Goal: Information Seeking & Learning: Check status

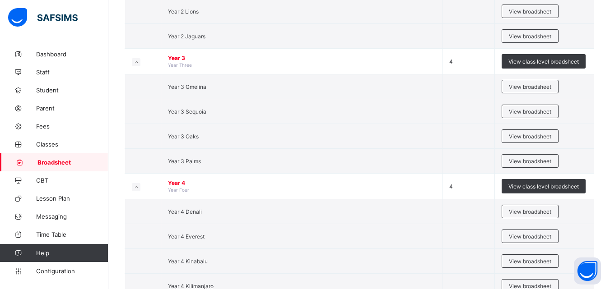
scroll to position [855, 0]
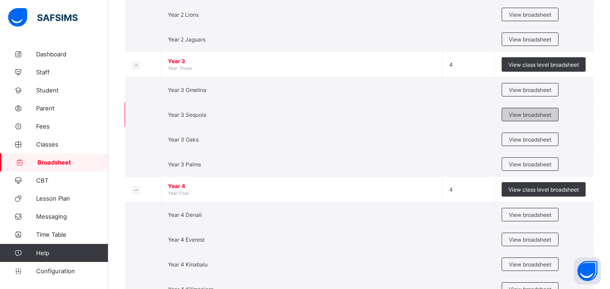
click at [527, 112] on span "View broadsheet" at bounding box center [530, 115] width 42 height 7
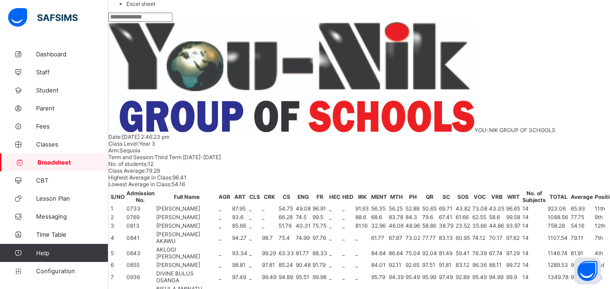
scroll to position [199, 0]
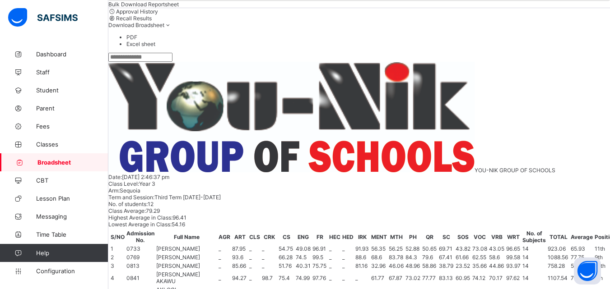
scroll to position [98, 0]
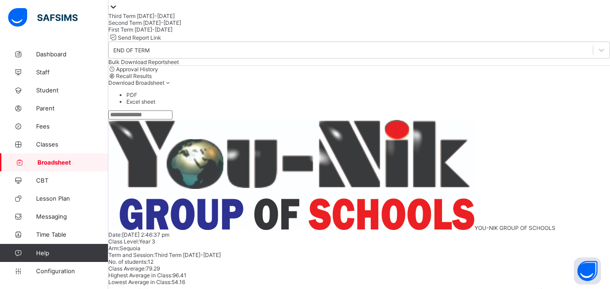
click at [166, 26] on div "Second Term 2024-2025" at bounding box center [359, 22] width 502 height 7
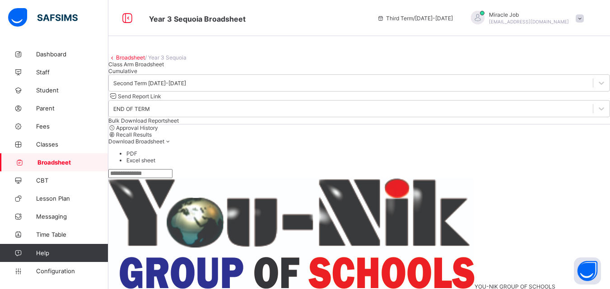
scroll to position [40, 0]
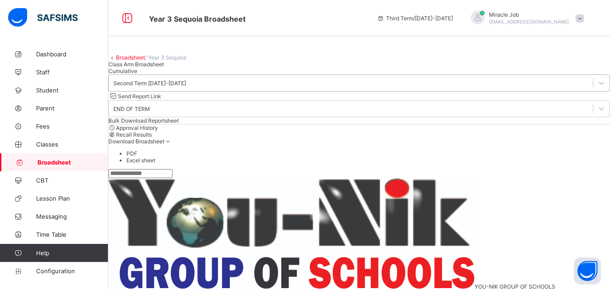
click at [219, 92] on div "Second Term 2024-2025" at bounding box center [359, 83] width 502 height 17
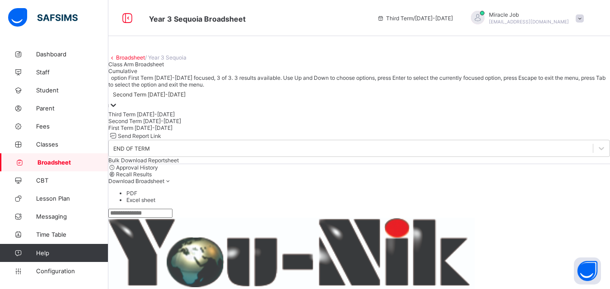
click at [166, 131] on div "First Term 2024-2025" at bounding box center [359, 128] width 502 height 7
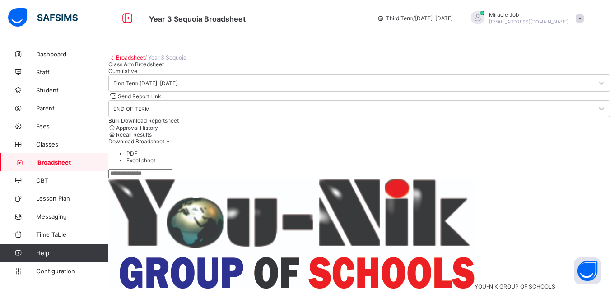
scroll to position [64, 0]
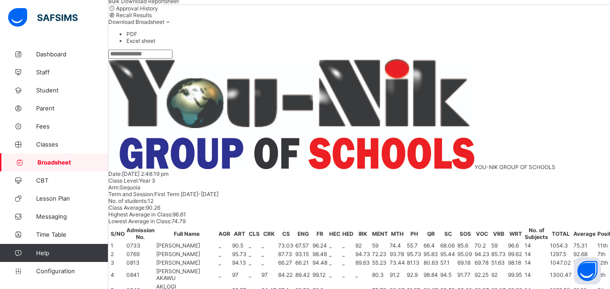
scroll to position [0, 0]
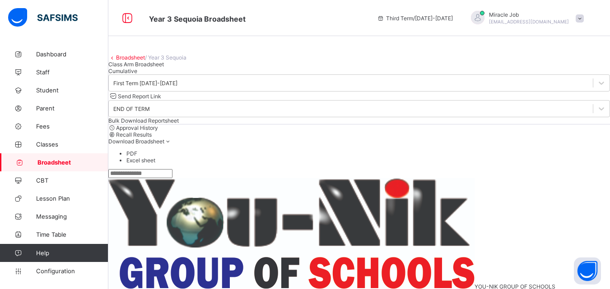
click at [140, 61] on link "Broadsheet" at bounding box center [130, 57] width 29 height 7
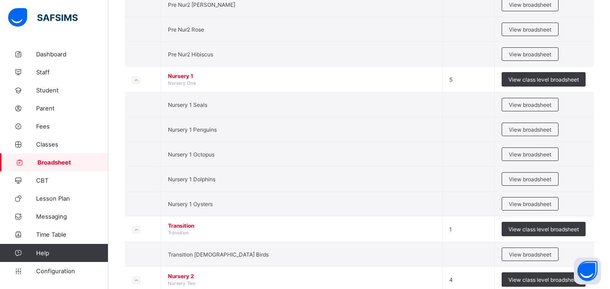
scroll to position [246, 0]
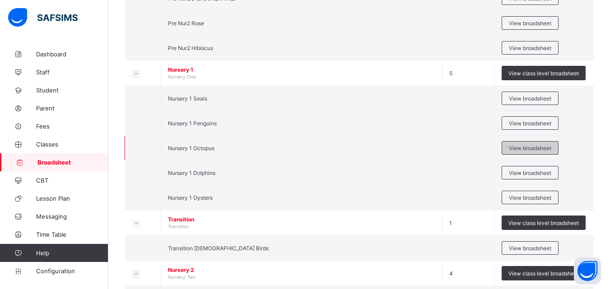
click at [520, 149] on span "View broadsheet" at bounding box center [530, 148] width 42 height 7
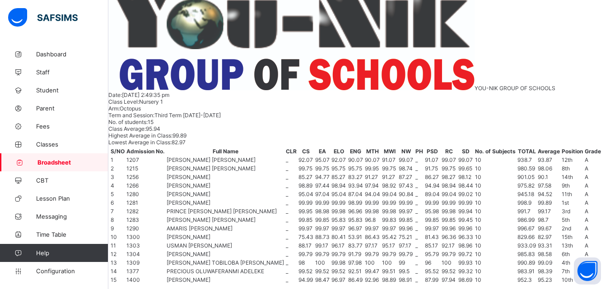
scroll to position [198, 0]
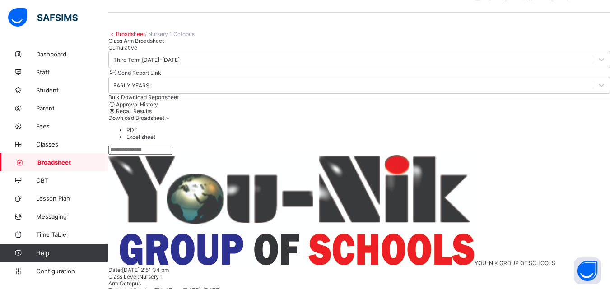
scroll to position [18, 0]
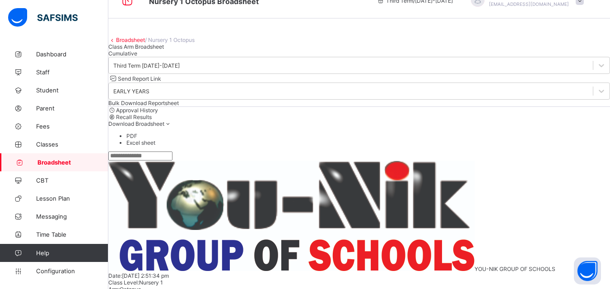
click at [68, 163] on span "Broadsheet" at bounding box center [72, 162] width 71 height 7
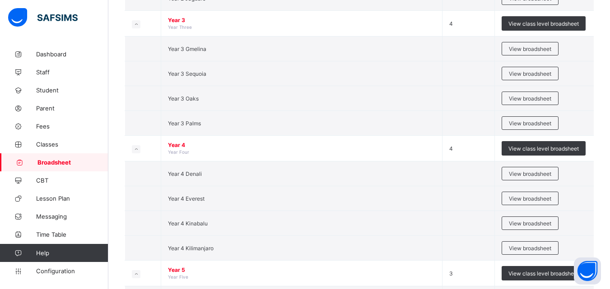
scroll to position [893, 0]
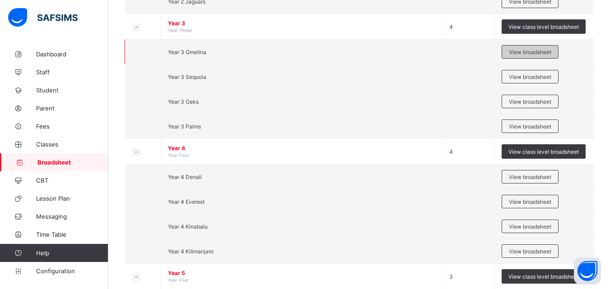
click at [531, 54] on span "View broadsheet" at bounding box center [530, 52] width 42 height 7
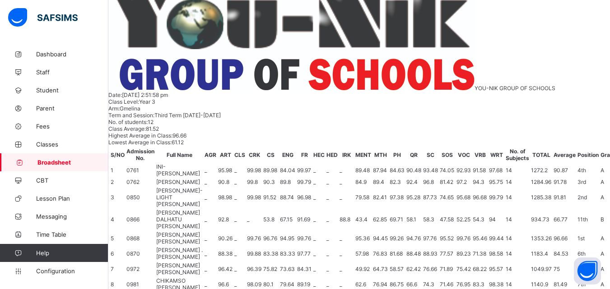
scroll to position [205, 0]
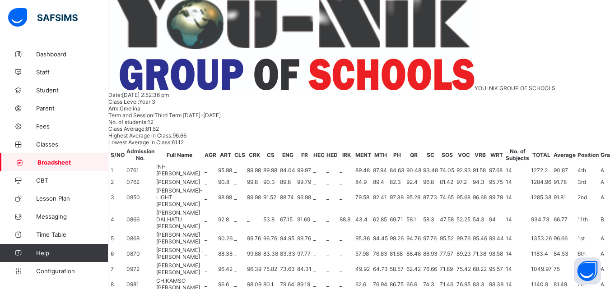
scroll to position [0, 0]
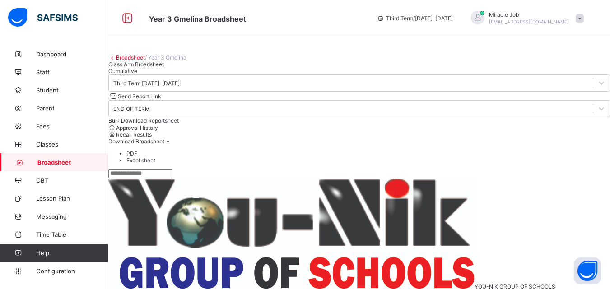
click at [136, 61] on link "Broadsheet" at bounding box center [130, 57] width 29 height 7
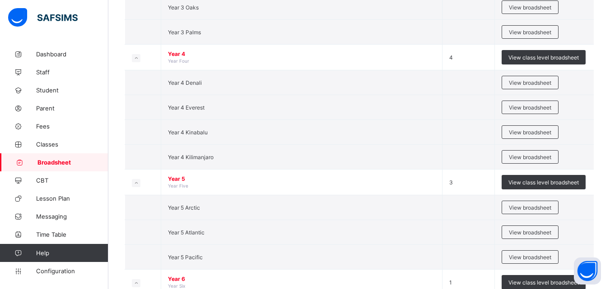
scroll to position [931, 0]
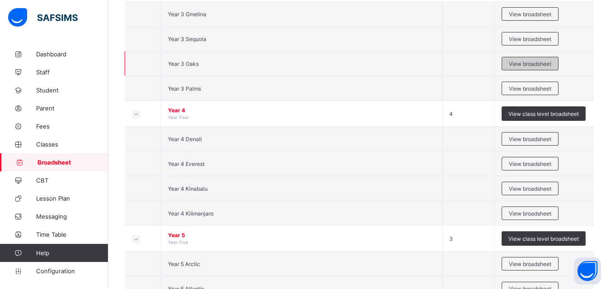
click at [526, 62] on span "View broadsheet" at bounding box center [530, 64] width 42 height 7
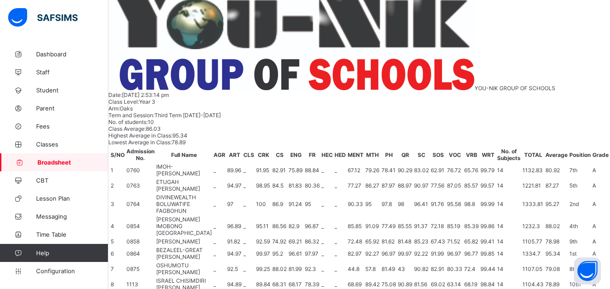
scroll to position [103, 0]
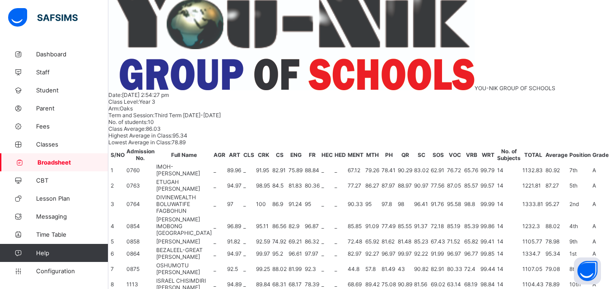
scroll to position [0, 0]
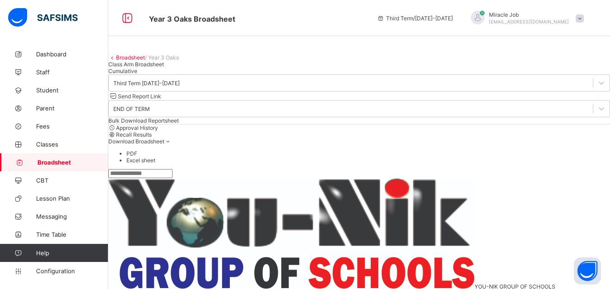
click at [137, 61] on link "Broadsheet" at bounding box center [130, 57] width 29 height 7
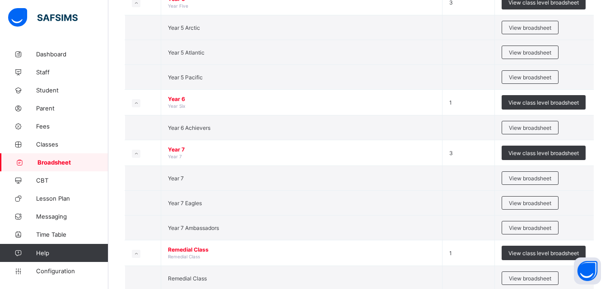
scroll to position [1171, 0]
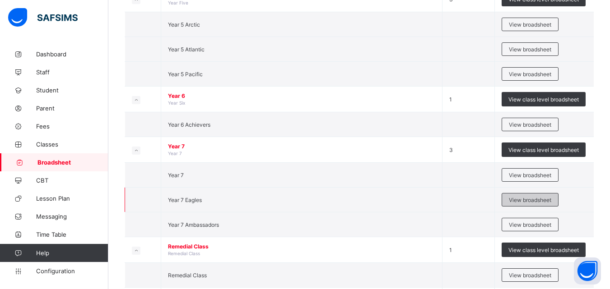
click at [512, 201] on div "View broadsheet" at bounding box center [530, 200] width 57 height 14
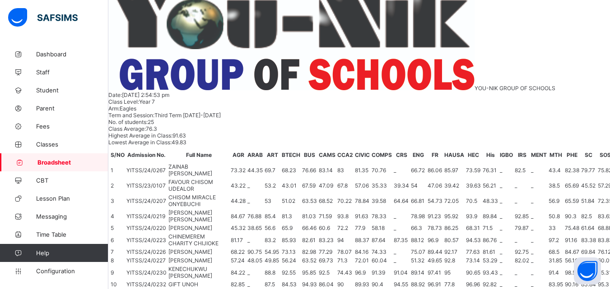
scroll to position [628, 0]
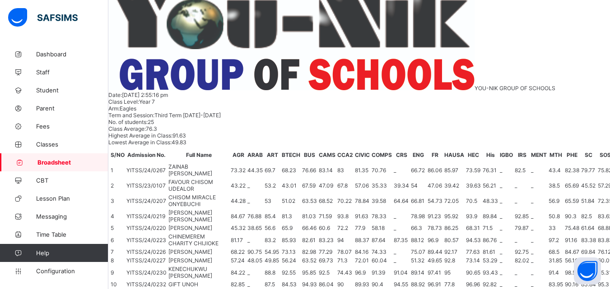
scroll to position [0, 0]
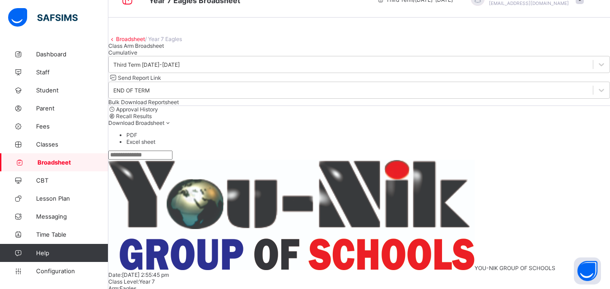
scroll to position [18, 0]
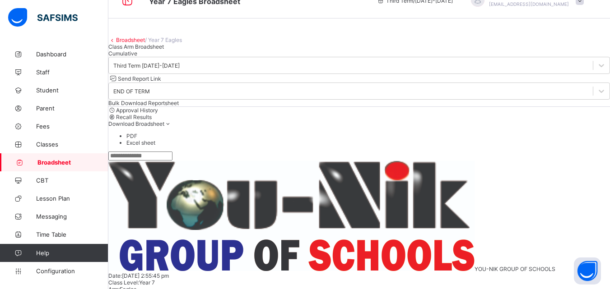
click at [60, 159] on span "Broadsheet" at bounding box center [72, 162] width 71 height 7
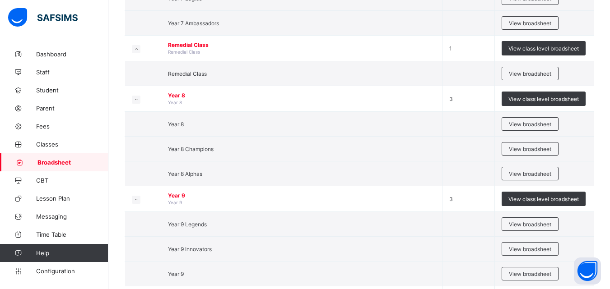
scroll to position [1411, 0]
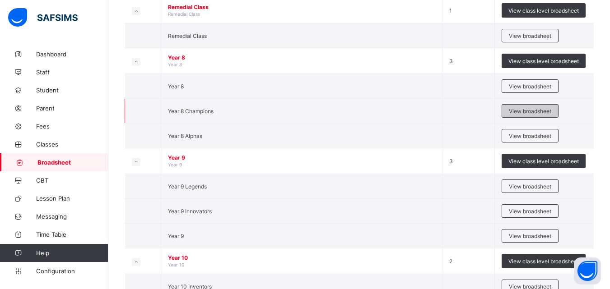
click at [521, 111] on span "View broadsheet" at bounding box center [530, 111] width 42 height 7
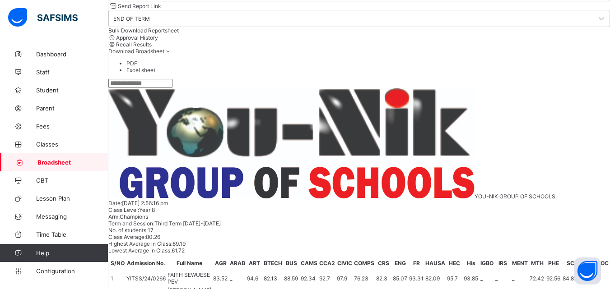
scroll to position [75, 0]
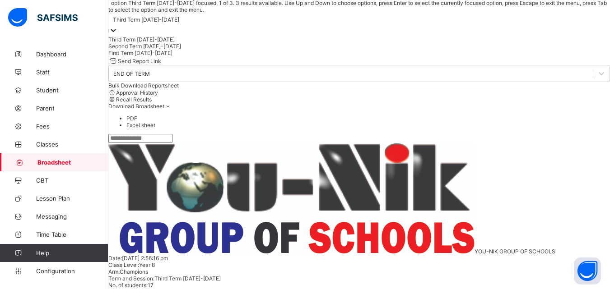
click at [211, 36] on div "Third Term 2024-2025" at bounding box center [359, 24] width 502 height 23
click at [183, 50] on div "Second Term 2024-2025" at bounding box center [359, 46] width 502 height 7
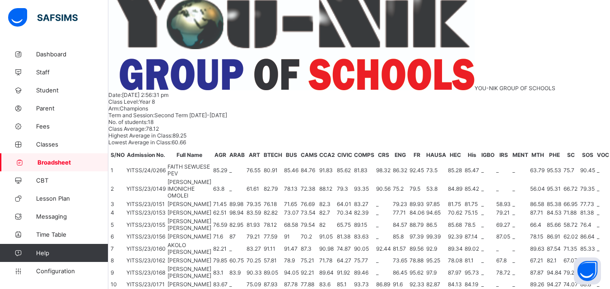
scroll to position [172, 0]
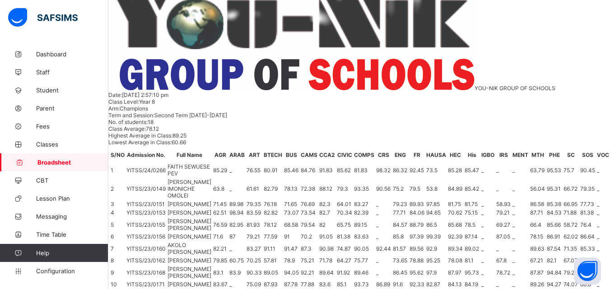
scroll to position [0, 0]
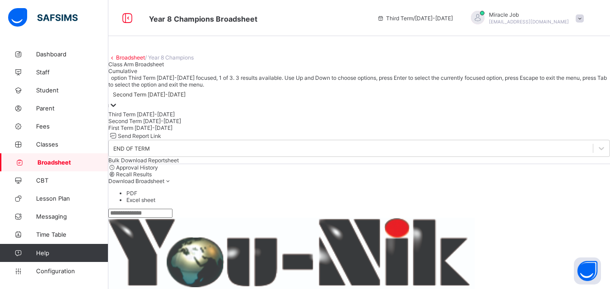
click at [186, 98] on div "Second Term 2024-2025" at bounding box center [149, 94] width 73 height 7
click at [183, 131] on div "First Term 2024-2025" at bounding box center [359, 128] width 502 height 7
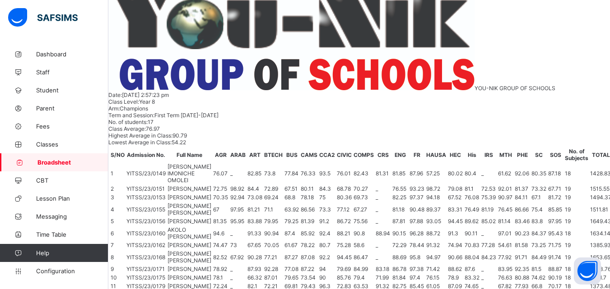
scroll to position [149, 0]
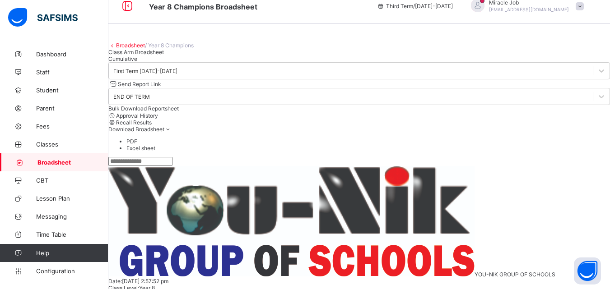
scroll to position [0, 0]
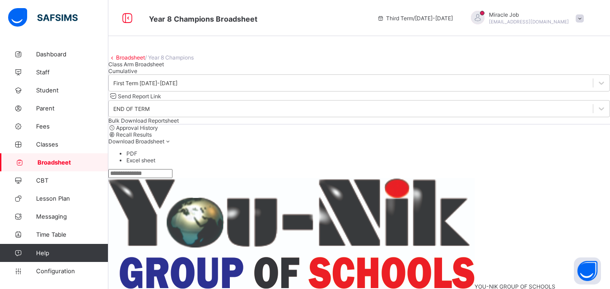
click at [141, 61] on link "Broadsheet" at bounding box center [130, 57] width 29 height 7
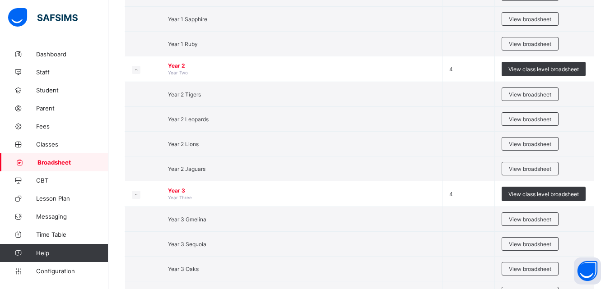
scroll to position [741, 0]
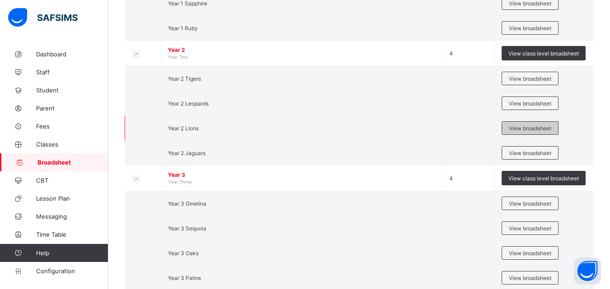
click at [513, 128] on div "View broadsheet" at bounding box center [530, 128] width 57 height 14
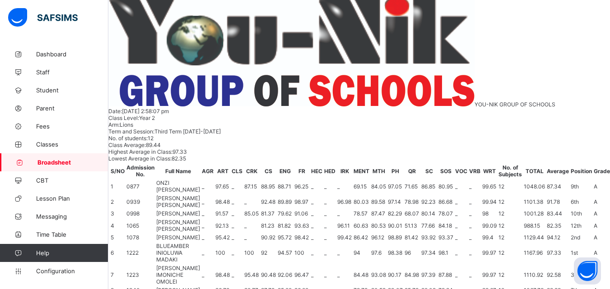
scroll to position [205, 0]
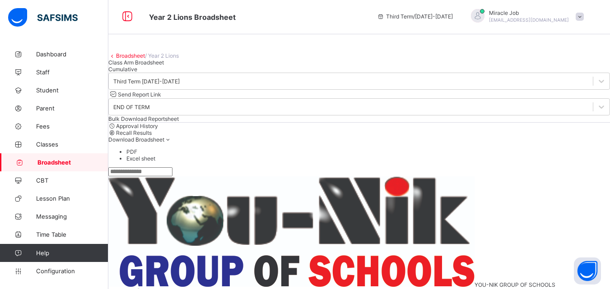
scroll to position [0, 0]
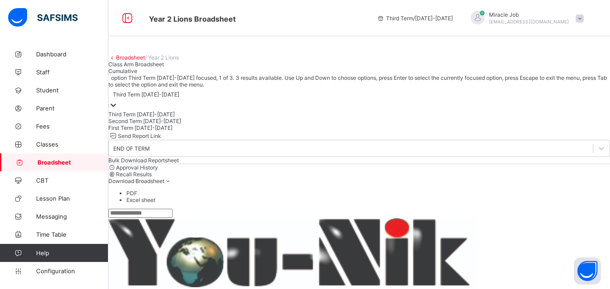
click at [173, 101] on div "Third Term 2024-2025" at bounding box center [359, 94] width 502 height 13
click at [159, 125] on div "Second Term 2024-2025" at bounding box center [359, 121] width 502 height 7
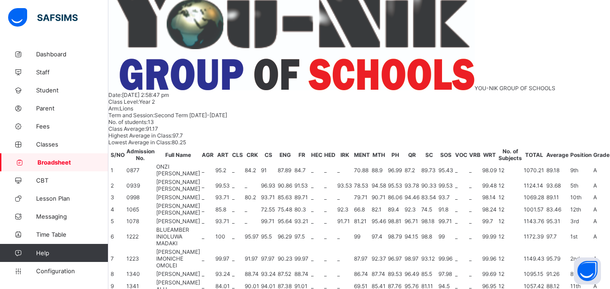
scroll to position [178, 0]
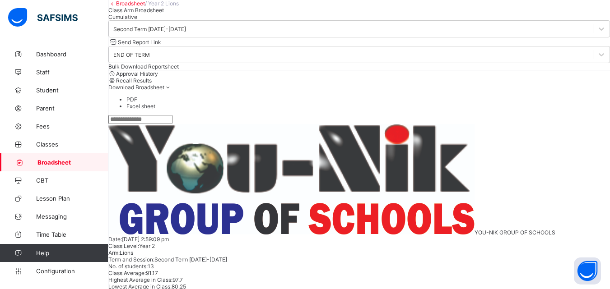
scroll to position [40, 0]
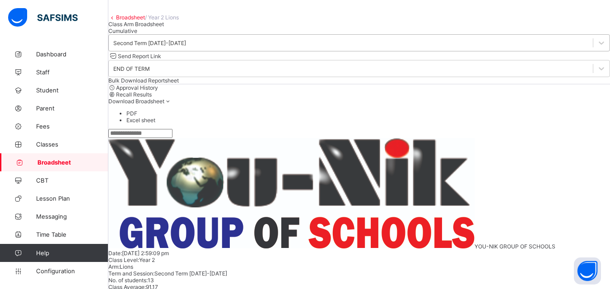
click at [170, 47] on div "Second Term 2024-2025" at bounding box center [149, 43] width 73 height 7
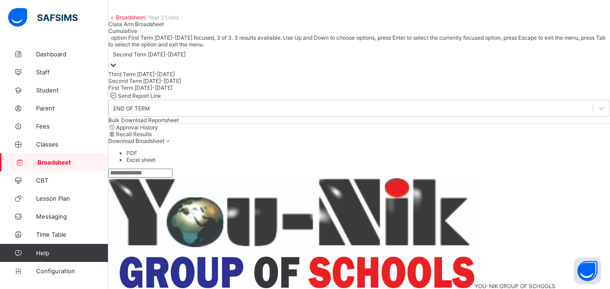
click at [153, 91] on div "First Term 2024-2025" at bounding box center [359, 87] width 502 height 7
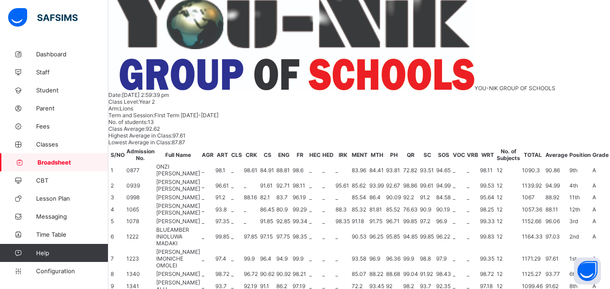
scroll to position [80, 0]
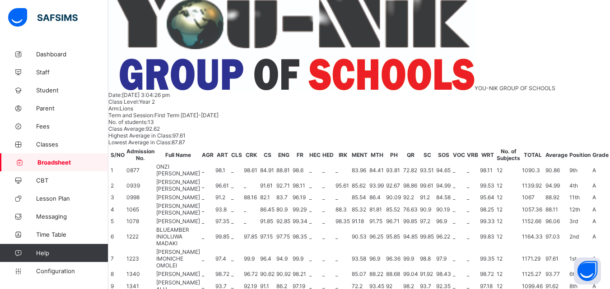
scroll to position [0, 0]
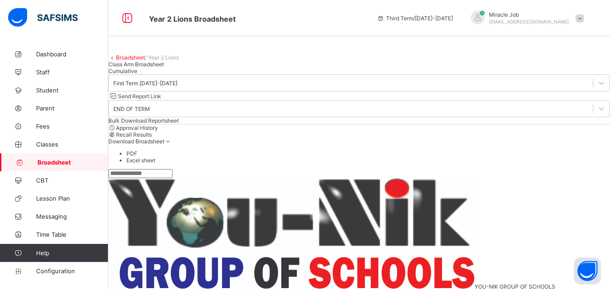
click at [91, 155] on link "Broadsheet" at bounding box center [54, 163] width 108 height 18
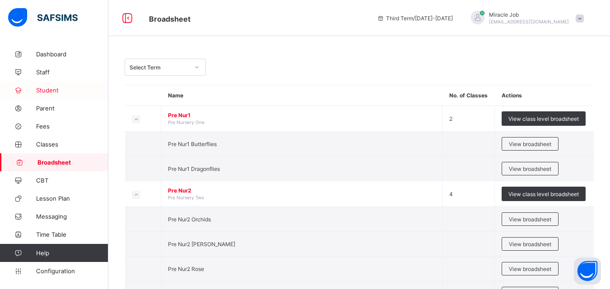
click at [67, 93] on span "Student" at bounding box center [72, 90] width 72 height 7
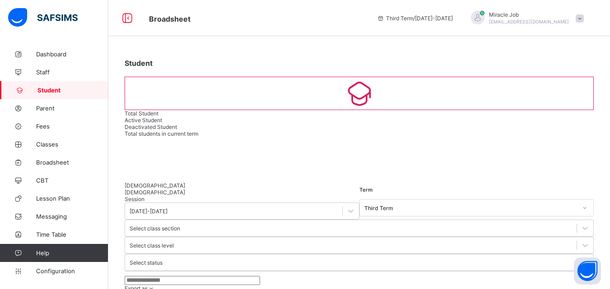
click at [163, 276] on input "text" at bounding box center [192, 280] width 135 height 9
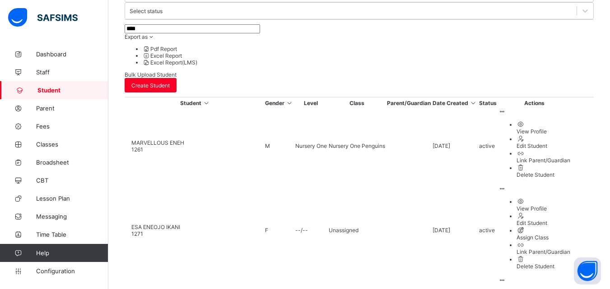
scroll to position [269, 0]
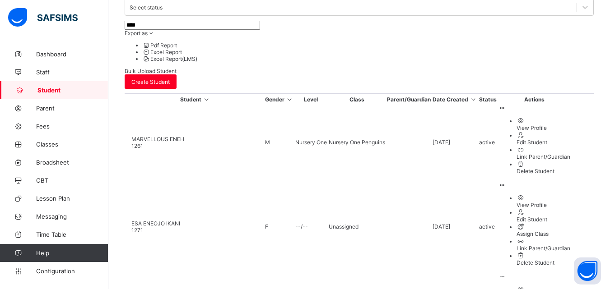
type input "****"
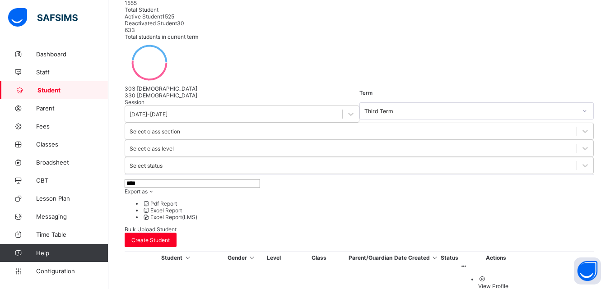
scroll to position [62, 0]
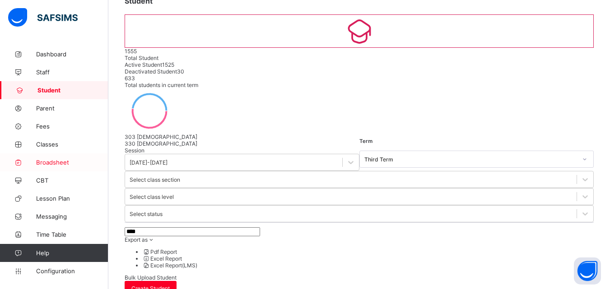
click at [84, 158] on link "Broadsheet" at bounding box center [54, 163] width 108 height 18
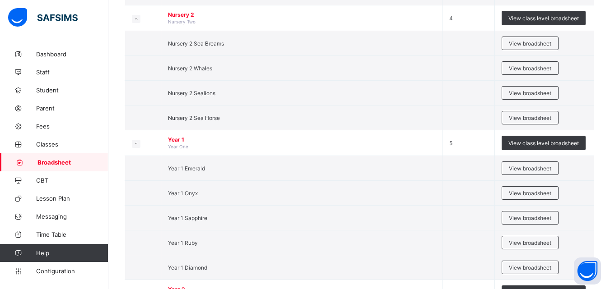
scroll to position [489, 0]
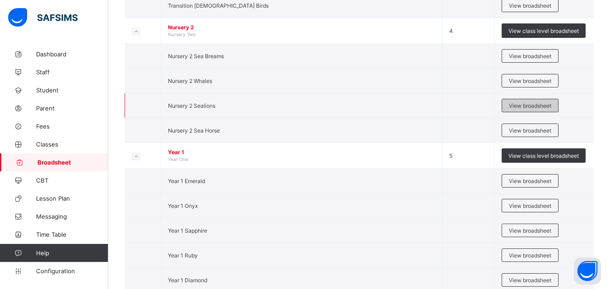
click at [519, 107] on span "View broadsheet" at bounding box center [530, 106] width 42 height 7
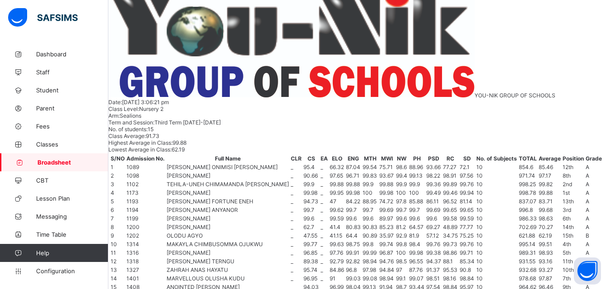
scroll to position [199, 0]
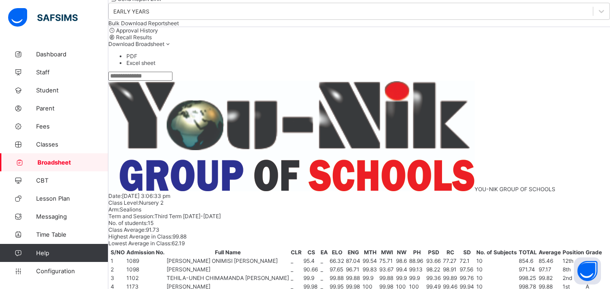
scroll to position [24, 0]
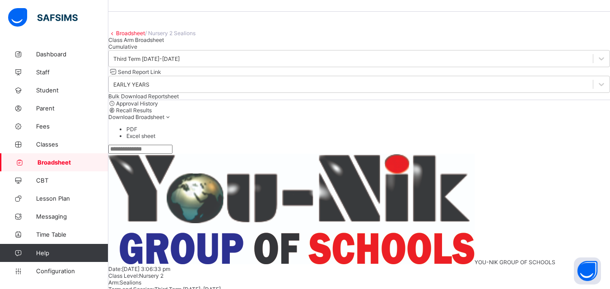
click at [137, 37] on link "Broadsheet" at bounding box center [130, 33] width 29 height 7
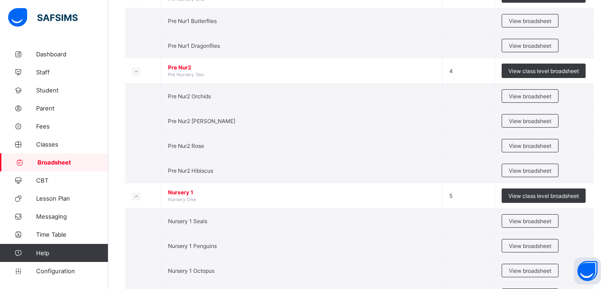
scroll to position [173, 0]
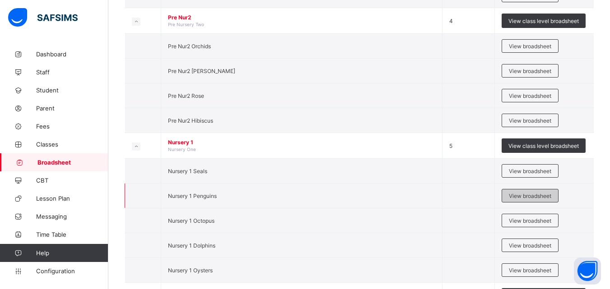
click at [519, 193] on span "View broadsheet" at bounding box center [530, 196] width 42 height 7
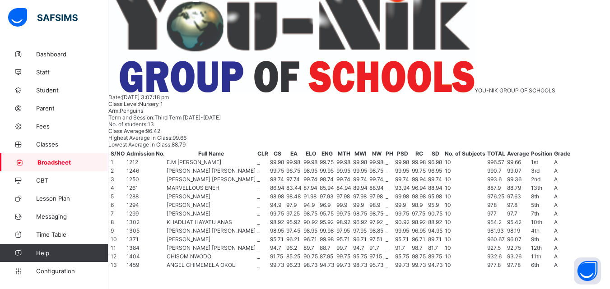
scroll to position [199, 0]
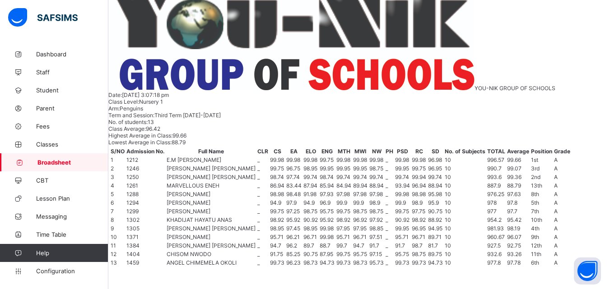
click at [80, 159] on span "Broadsheet" at bounding box center [72, 162] width 71 height 7
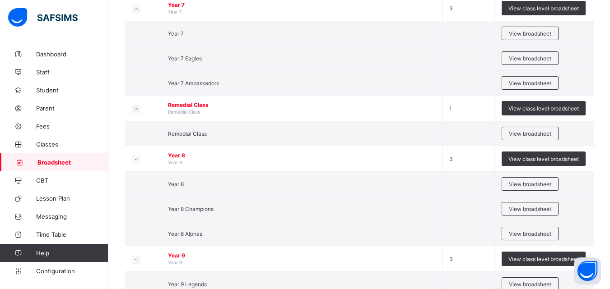
scroll to position [1278, 0]
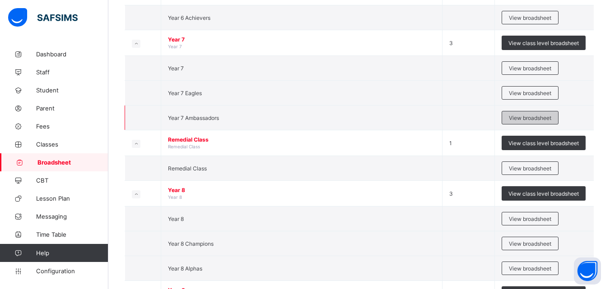
click at [525, 115] on span "View broadsheet" at bounding box center [530, 118] width 42 height 7
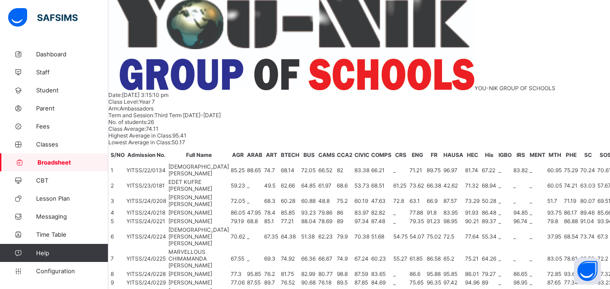
scroll to position [230, 0]
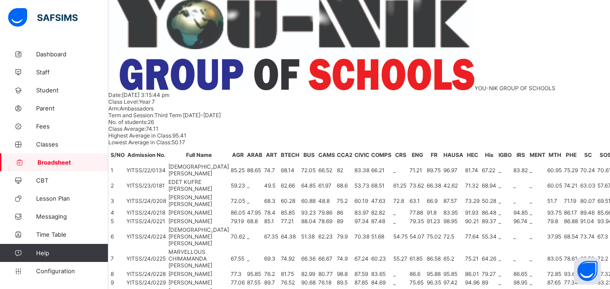
scroll to position [0, 0]
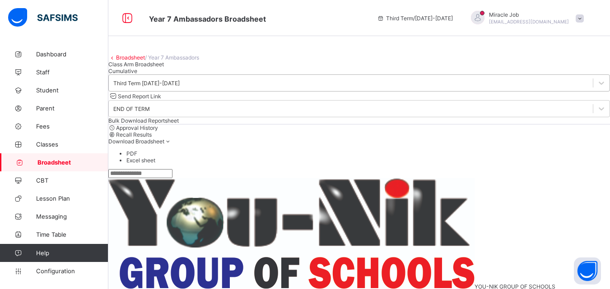
click at [186, 89] on div "Third Term 2024-2025" at bounding box center [351, 83] width 484 height 13
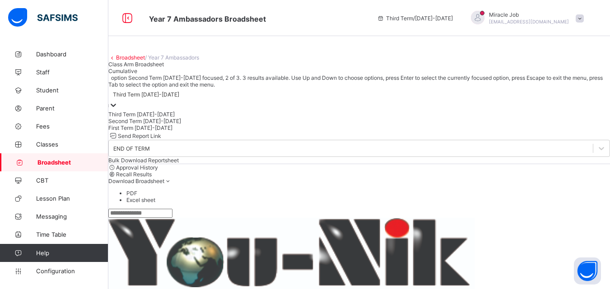
click at [176, 125] on div "Second Term 2024-2025" at bounding box center [359, 121] width 502 height 7
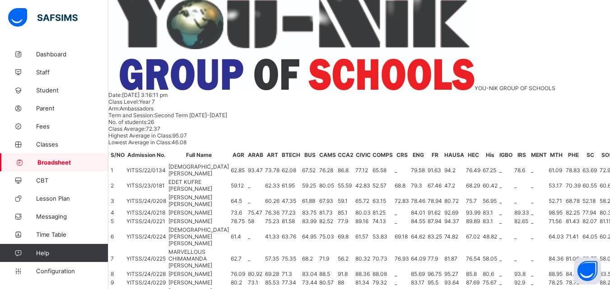
scroll to position [264, 0]
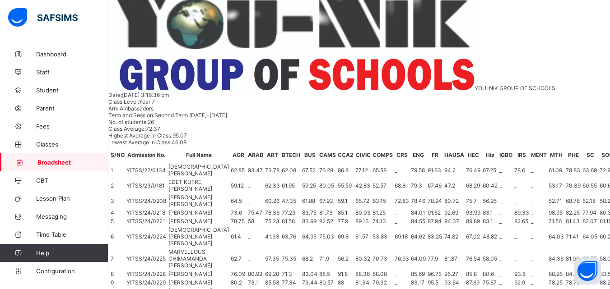
scroll to position [52, 0]
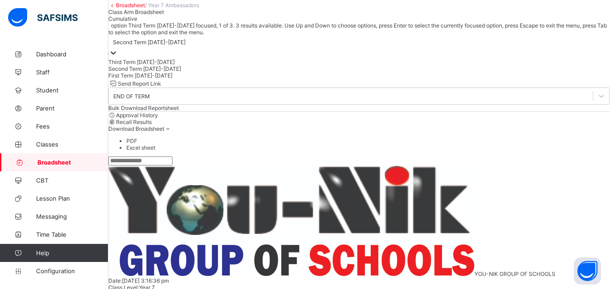
click at [186, 46] on div "Second Term 2024-2025" at bounding box center [149, 42] width 73 height 7
click at [177, 79] on div "First Term 2024-2025" at bounding box center [359, 75] width 502 height 7
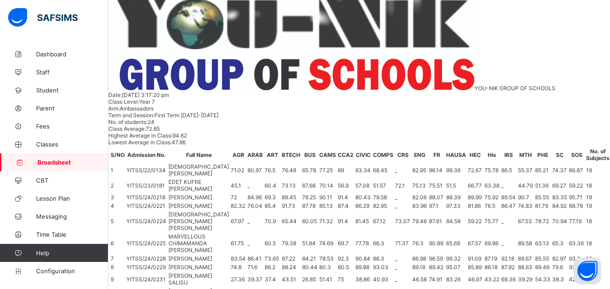
scroll to position [258, 0]
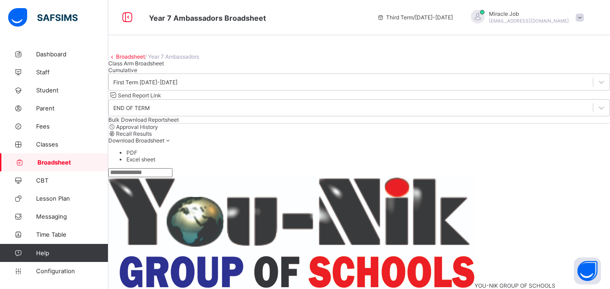
scroll to position [0, 0]
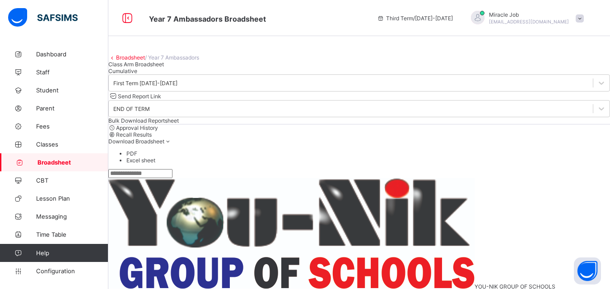
click at [84, 162] on span "Broadsheet" at bounding box center [72, 162] width 71 height 7
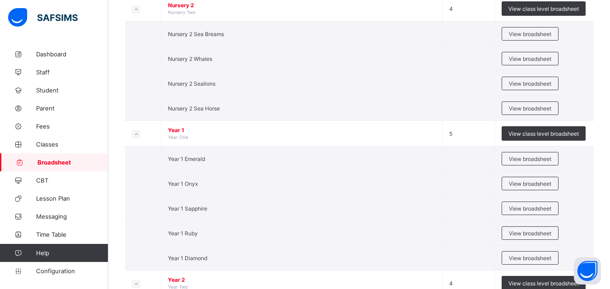
scroll to position [502, 0]
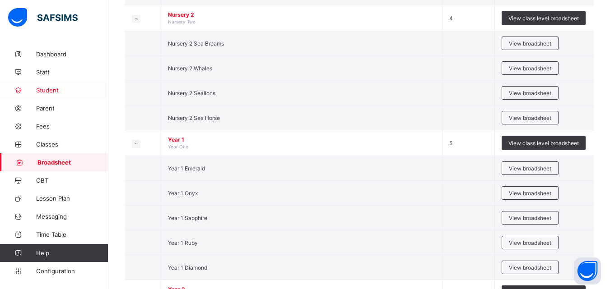
click at [72, 89] on span "Student" at bounding box center [72, 90] width 72 height 7
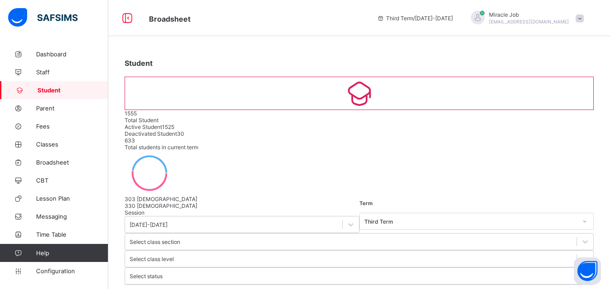
click at [197, 289] on input "text" at bounding box center [192, 294] width 135 height 9
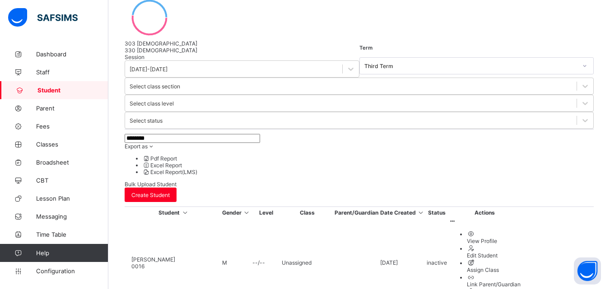
scroll to position [158, 0]
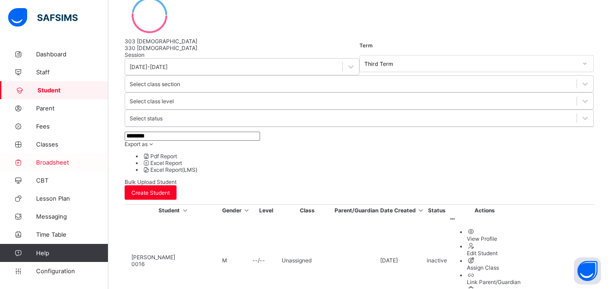
type input "********"
click at [62, 159] on span "Broadsheet" at bounding box center [72, 162] width 72 height 7
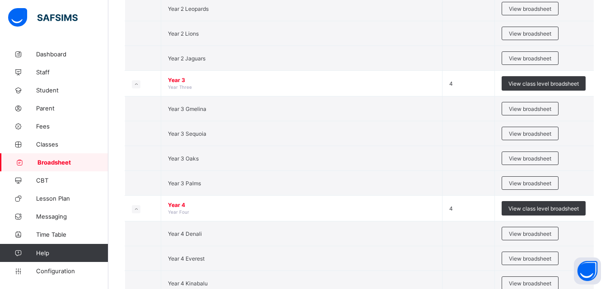
scroll to position [849, 0]
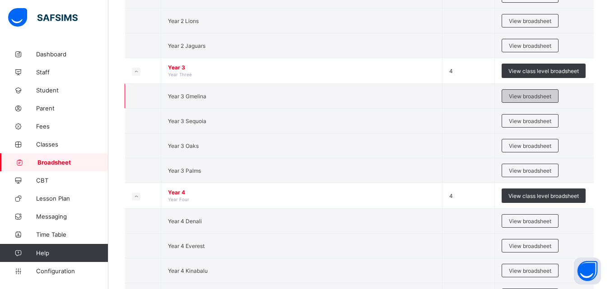
click at [529, 93] on span "View broadsheet" at bounding box center [530, 96] width 42 height 7
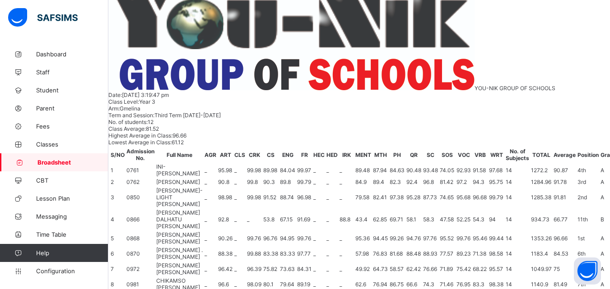
scroll to position [177, 0]
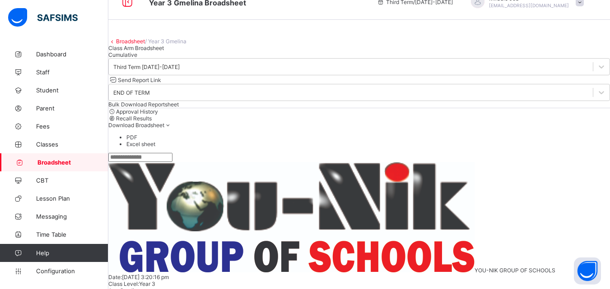
scroll to position [10, 0]
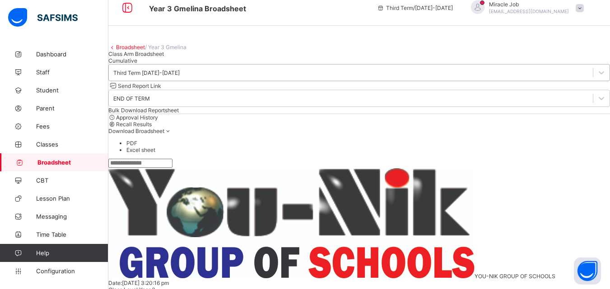
click at [164, 76] on div "Third Term 2024-2025" at bounding box center [146, 73] width 66 height 7
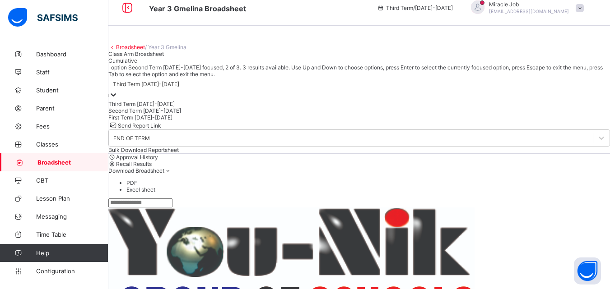
click at [154, 114] on div "Second Term 2024-2025" at bounding box center [359, 110] width 502 height 7
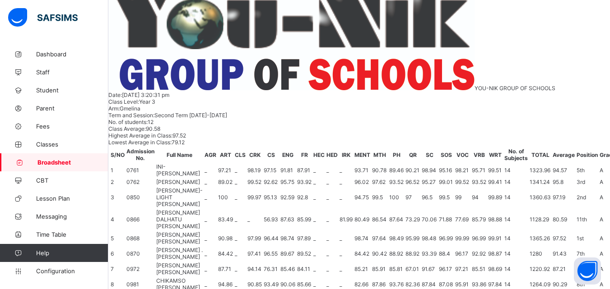
scroll to position [205, 0]
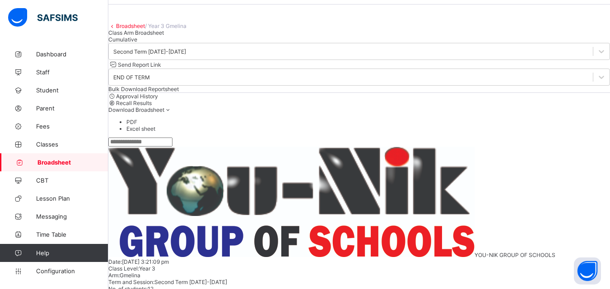
scroll to position [31, 0]
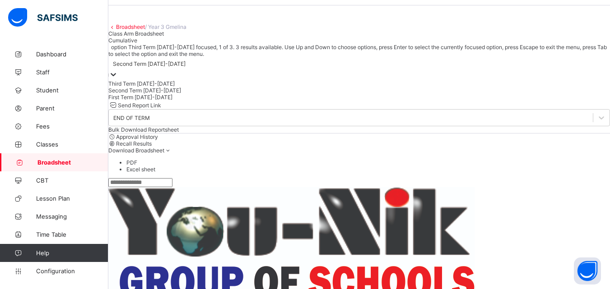
click at [116, 76] on icon at bounding box center [113, 74] width 5 height 3
click at [202, 101] on div "First Term 2024-2025" at bounding box center [359, 97] width 502 height 7
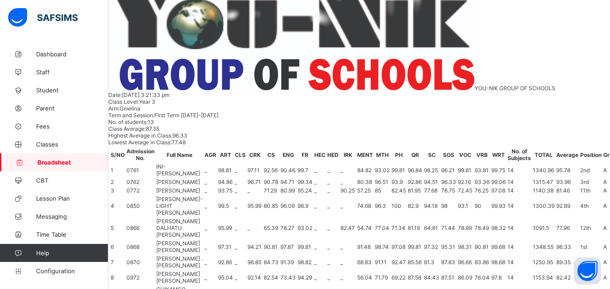
scroll to position [194, 0]
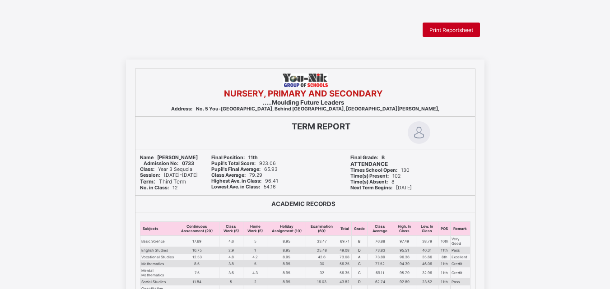
click at [443, 27] on span "Print Reportsheet" at bounding box center [451, 30] width 44 height 7
click at [446, 33] on span "Print Reportsheet" at bounding box center [451, 30] width 44 height 7
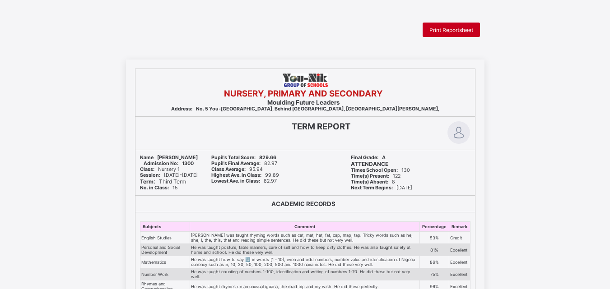
click at [445, 29] on span "Print Reportsheet" at bounding box center [451, 30] width 44 height 7
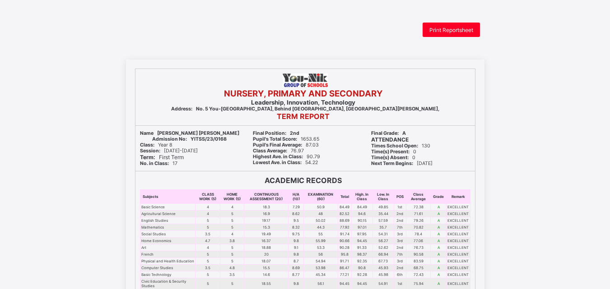
click at [443, 27] on span "Print Reportsheet" at bounding box center [451, 30] width 44 height 7
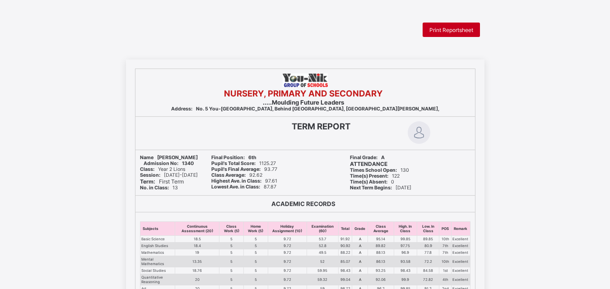
click at [457, 29] on span "Print Reportsheet" at bounding box center [451, 30] width 44 height 7
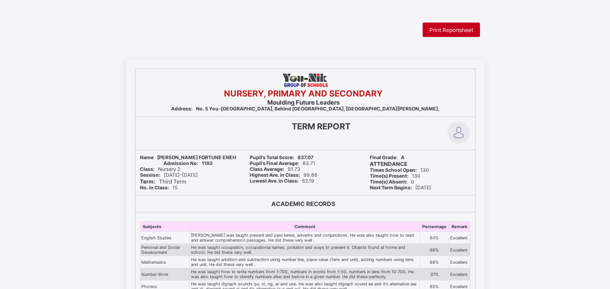
click at [440, 31] on span "Print Reportsheet" at bounding box center [451, 30] width 44 height 7
click at [445, 25] on div "Print Reportsheet" at bounding box center [451, 30] width 57 height 14
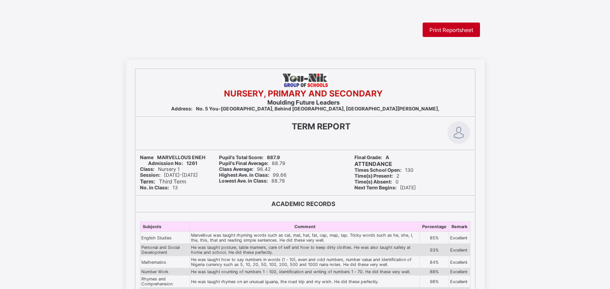
click at [440, 31] on span "Print Reportsheet" at bounding box center [451, 30] width 44 height 7
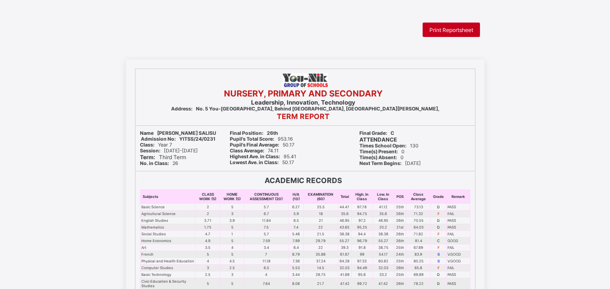
click at [433, 26] on div "Print Reportsheet" at bounding box center [451, 30] width 57 height 14
click at [441, 32] on span "Print Reportsheet" at bounding box center [451, 30] width 44 height 7
click at [443, 28] on span "Print Reportsheet" at bounding box center [451, 30] width 44 height 7
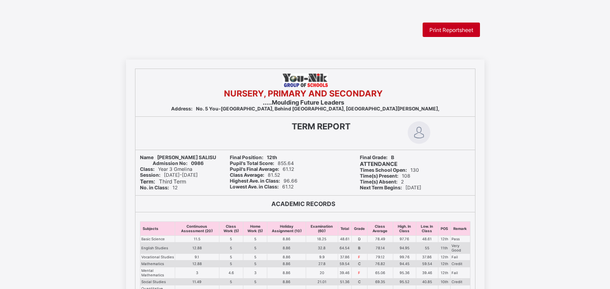
click at [461, 37] on div "Print Reportsheet" at bounding box center [451, 30] width 57 height 14
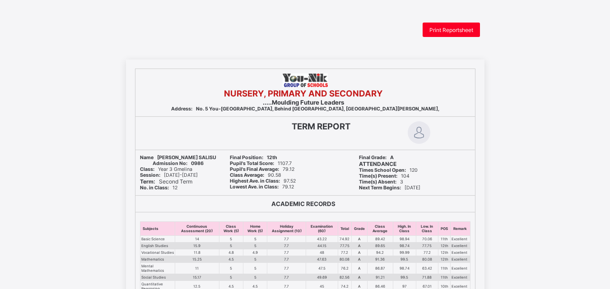
click at [437, 20] on html "Print Reportsheet NURSERY, PRIMARY AND SECONDARY .....Moulding Future Leaders A…" at bounding box center [305, 291] width 610 height 583
click at [437, 29] on span "Print Reportsheet" at bounding box center [451, 30] width 44 height 7
